Goal: Task Accomplishment & Management: Use online tool/utility

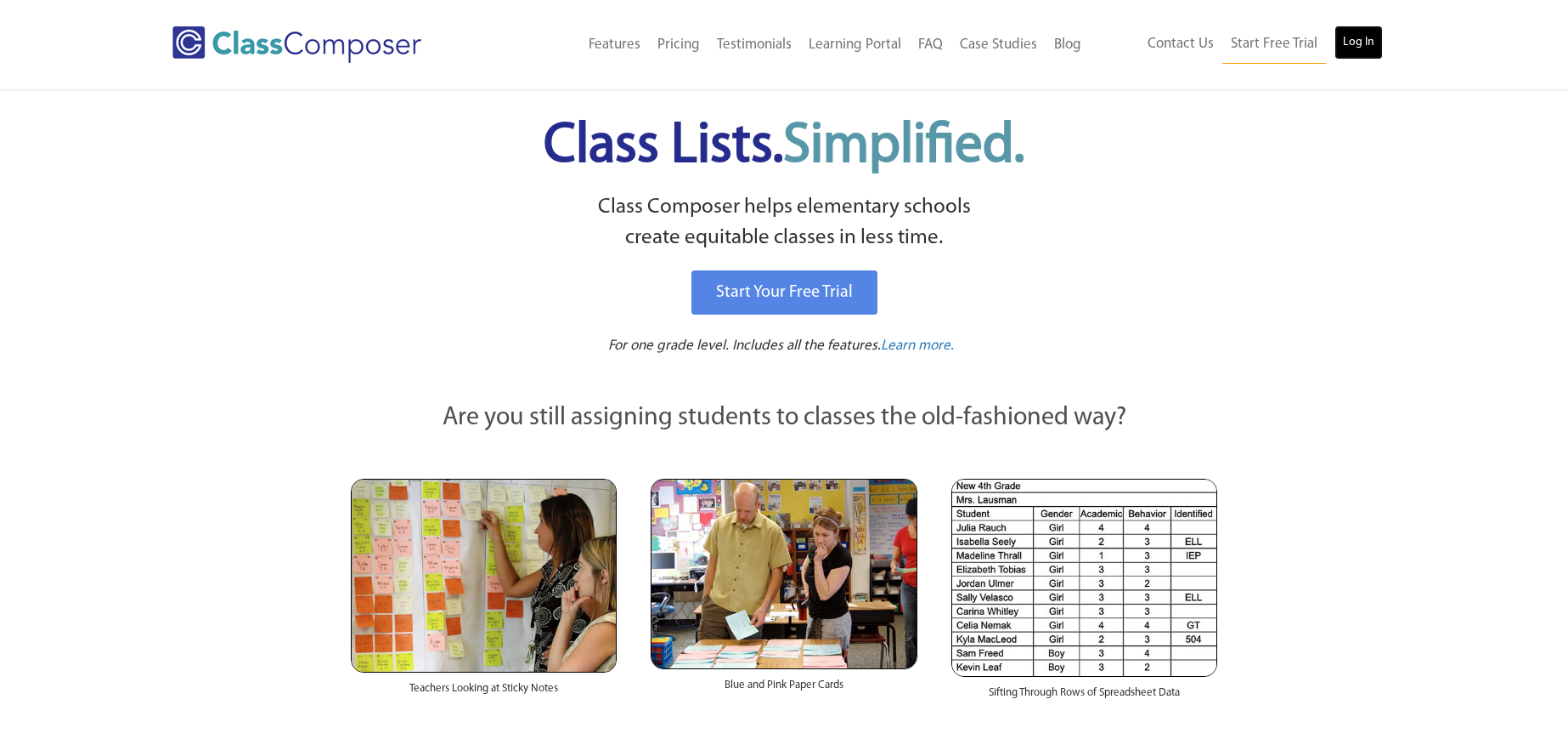
click at [1342, 39] on link "Log In" at bounding box center [1358, 43] width 49 height 34
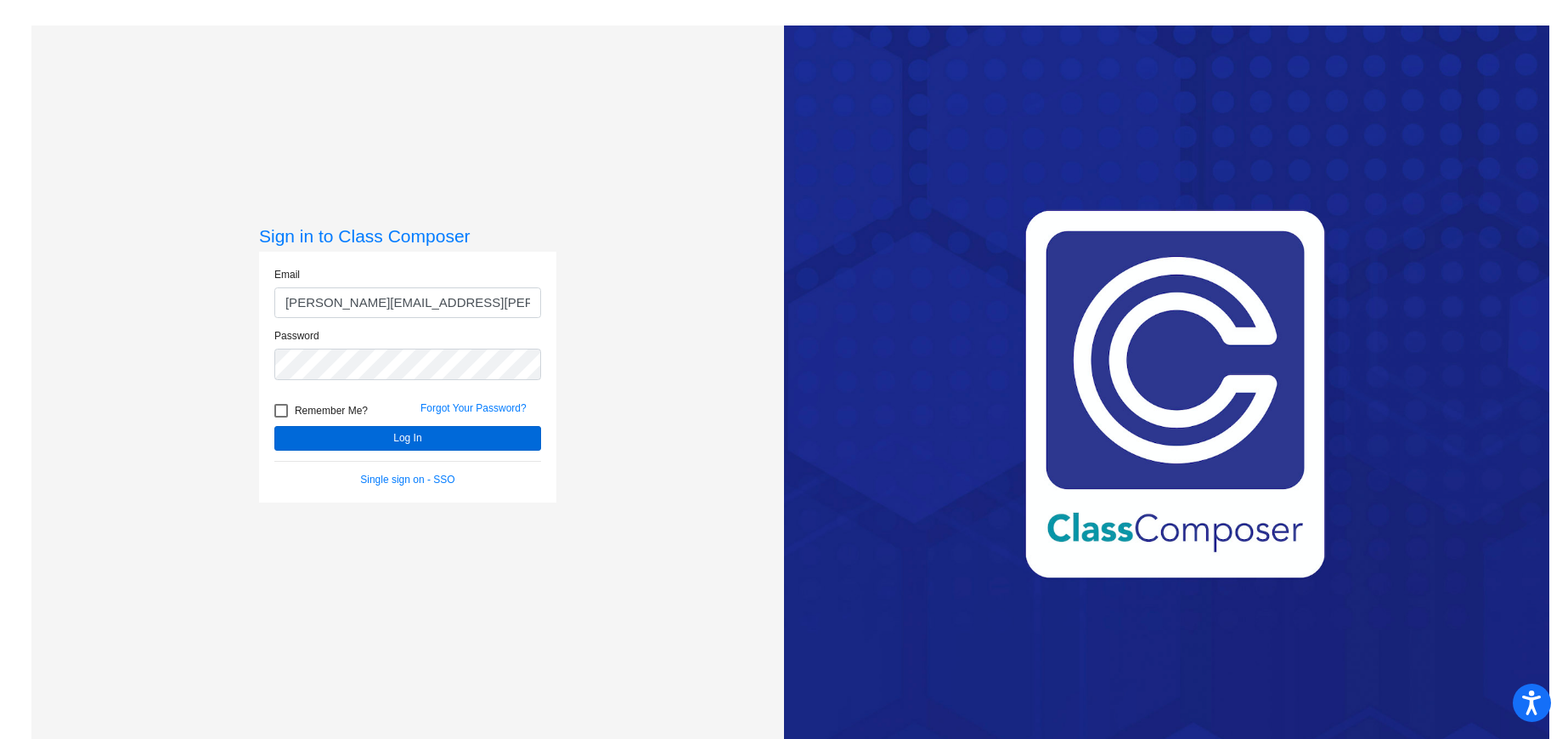
type input "[PERSON_NAME][EMAIL_ADDRESS][PERSON_NAME][DOMAIN_NAME]"
click at [377, 445] on button "Log In" at bounding box center [408, 438] width 267 height 25
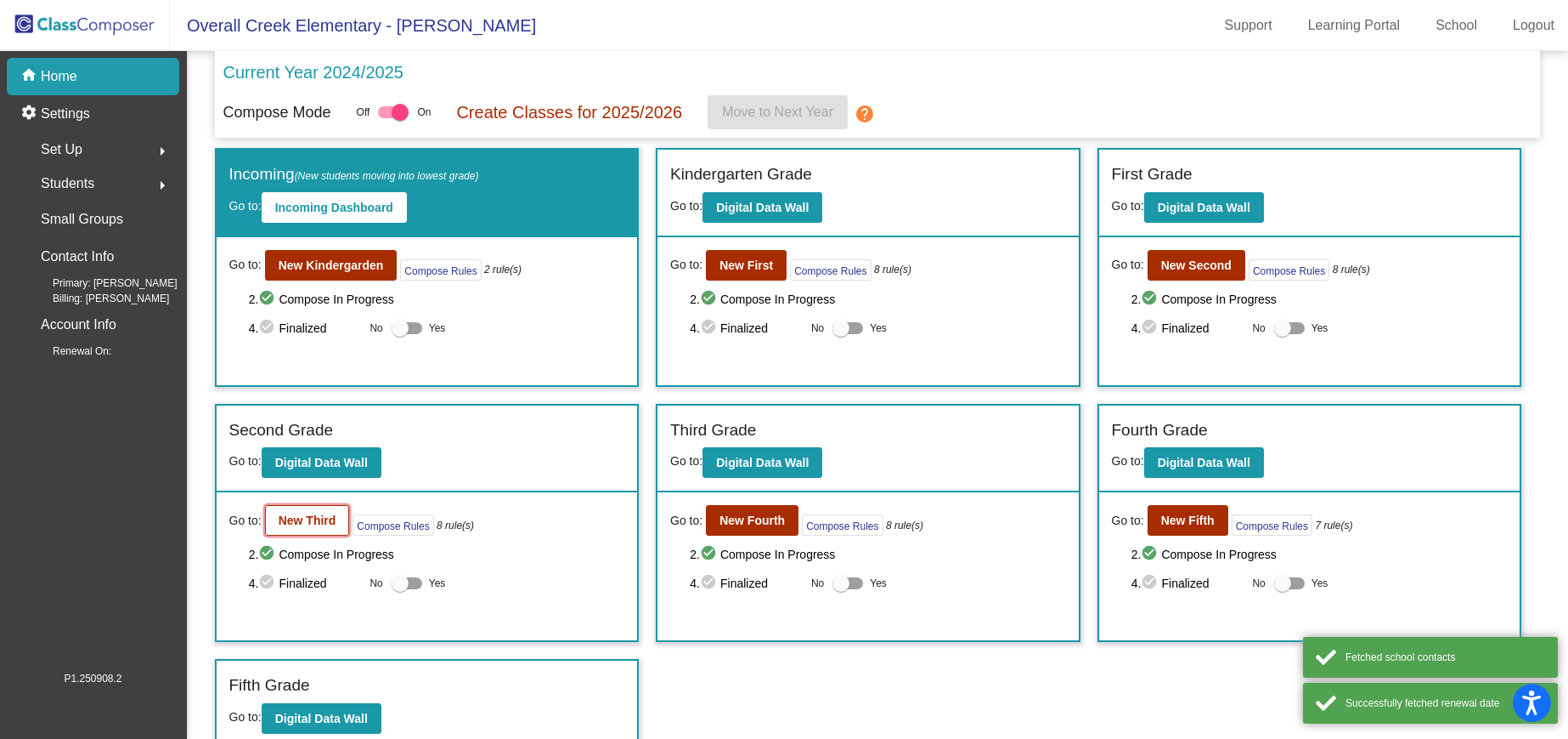
click at [334, 516] on b "New Third" at bounding box center [308, 521] width 58 height 14
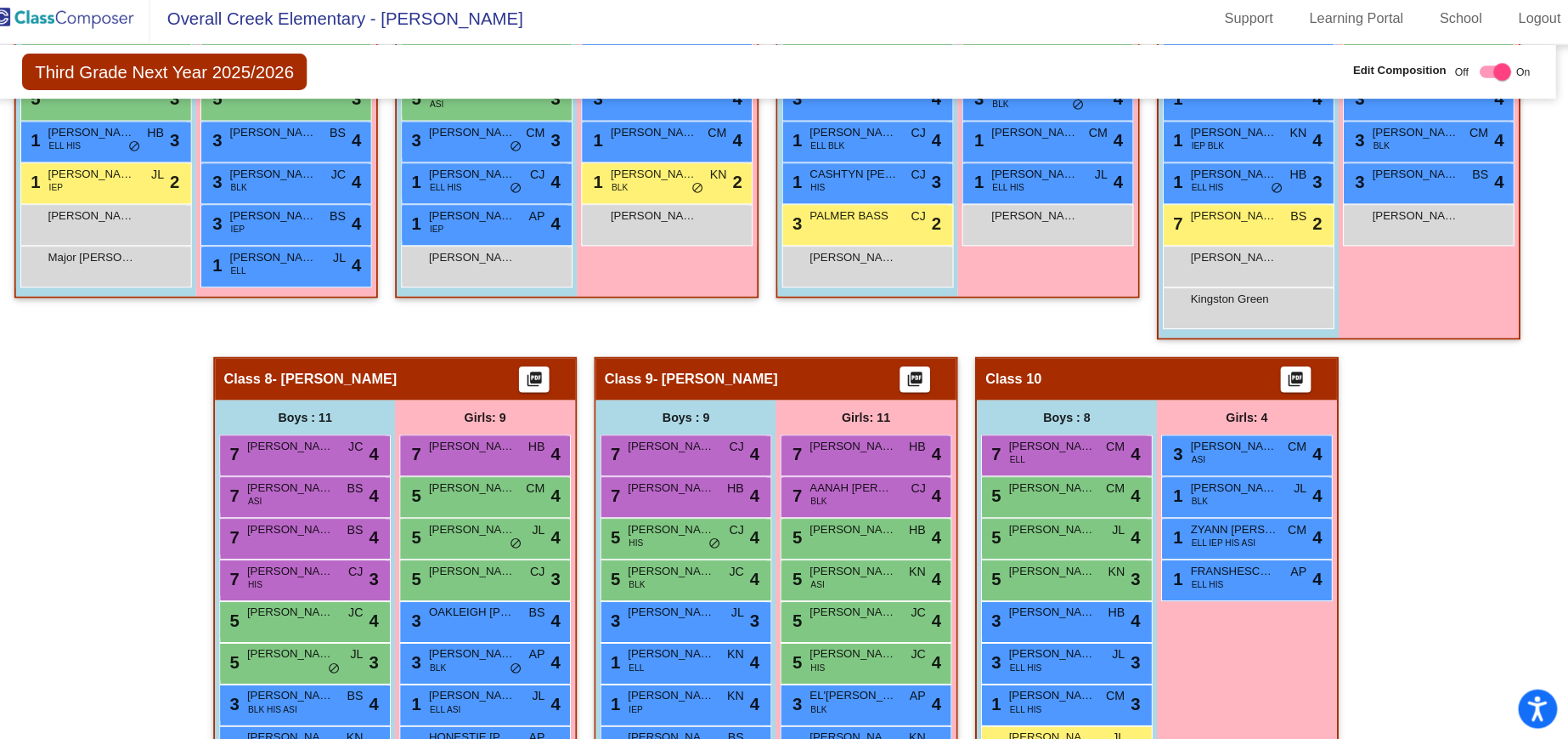
scroll to position [1346, 0]
